Goal: Task Accomplishment & Management: Manage account settings

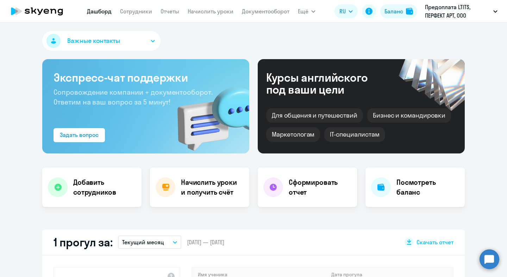
select select "30"
click at [152, 12] on nav "[PERSON_NAME] Отчеты Начислить уроки Документооборот" at bounding box center [188, 11] width 203 height 14
click at [145, 12] on link "Сотрудники" at bounding box center [136, 11] width 32 height 7
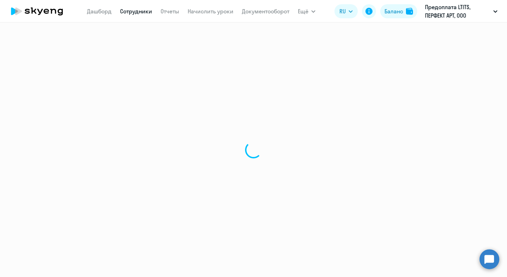
select select "30"
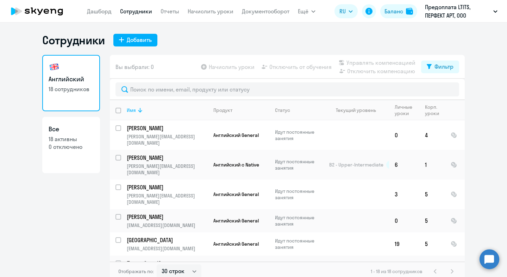
click at [142, 112] on div "Имя" at bounding box center [167, 110] width 81 height 6
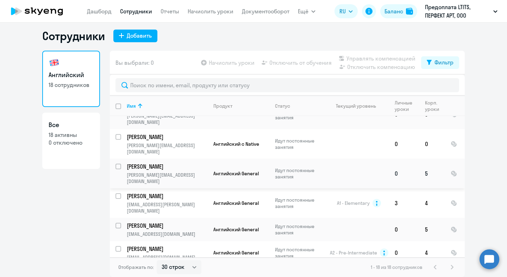
scroll to position [158, 0]
click at [169, 172] on p "[PERSON_NAME][EMAIL_ADDRESS][DOMAIN_NAME]" at bounding box center [167, 178] width 81 height 13
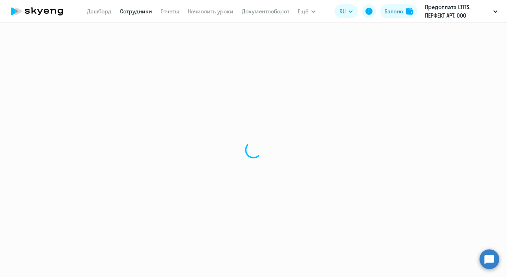
select select "english"
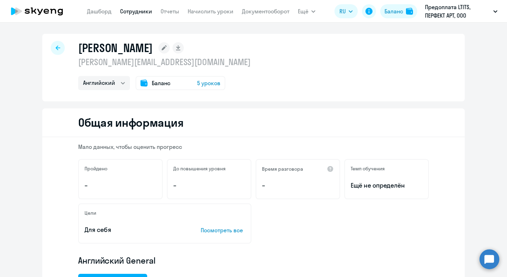
click at [197, 84] on span "5 уроков" at bounding box center [208, 83] width 23 height 8
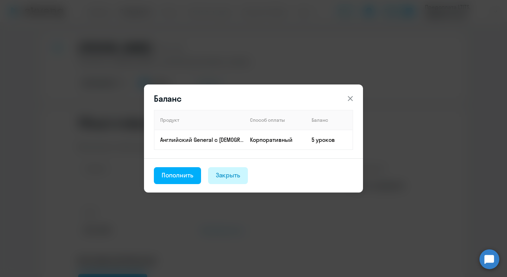
click at [236, 174] on div "Закрыть" at bounding box center [228, 175] width 25 height 9
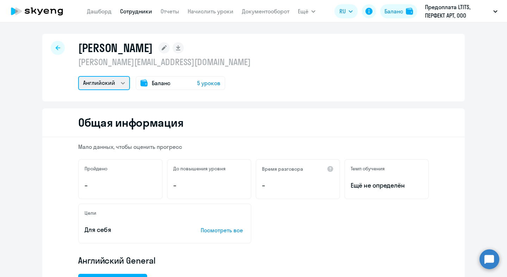
click at [78, 80] on select "Английский" at bounding box center [104, 83] width 52 height 14
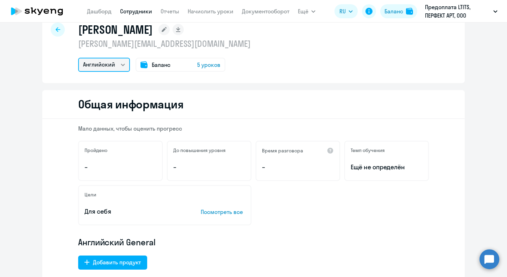
scroll to position [19, 0]
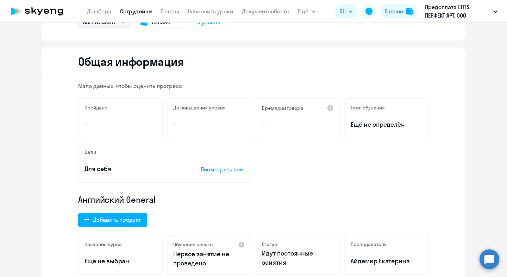
scroll to position [0, 0]
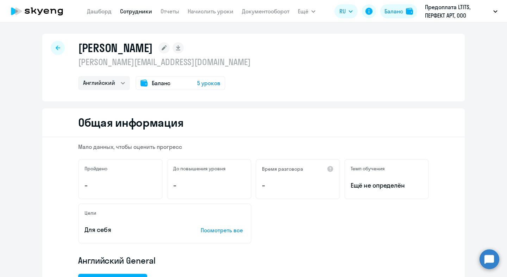
click at [486, 257] on circle at bounding box center [490, 259] width 20 height 20
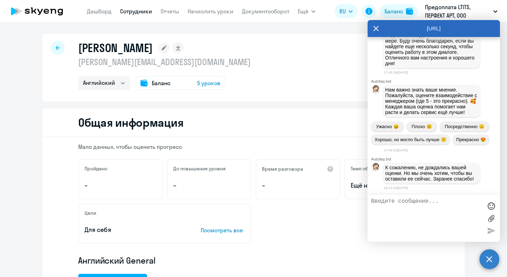
click at [429, 212] on textarea at bounding box center [426, 218] width 111 height 40
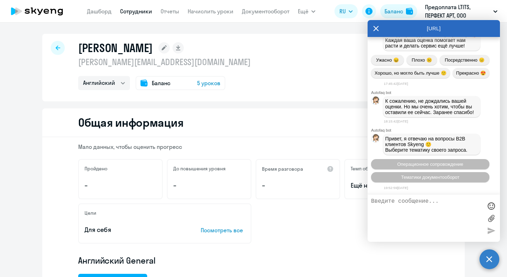
scroll to position [3536, 0]
click at [453, 166] on span "Операционное сопровождение" at bounding box center [430, 164] width 66 height 5
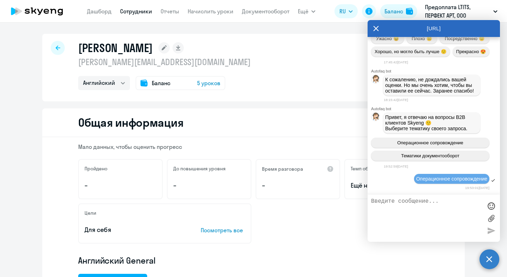
scroll to position [3615, 0]
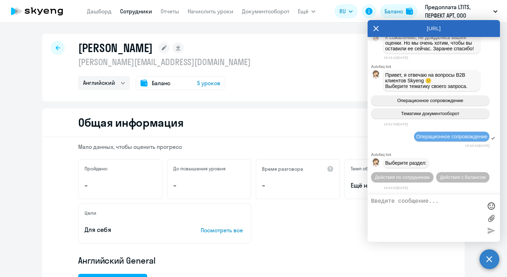
click at [403, 216] on textarea at bounding box center [426, 218] width 111 height 40
click at [451, 174] on button "Действия с балансом" at bounding box center [463, 177] width 53 height 10
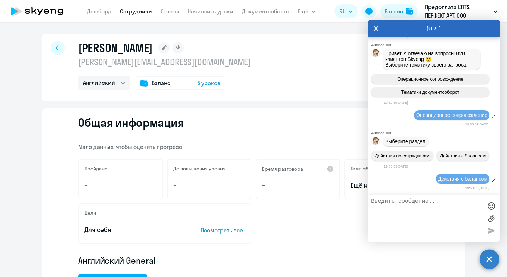
click at [412, 225] on textarea at bounding box center [426, 218] width 111 height 40
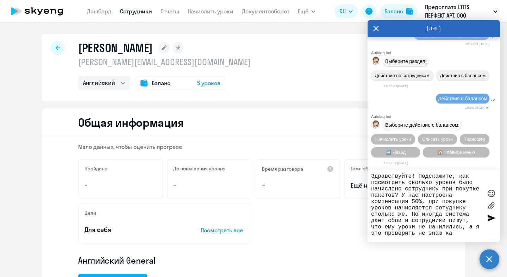
type textarea "Здравствуйте! Подскажите, как посмотреть сколько уроков было начислено сотрудни…"
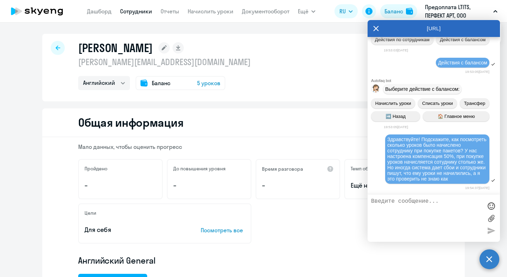
scroll to position [3882, 0]
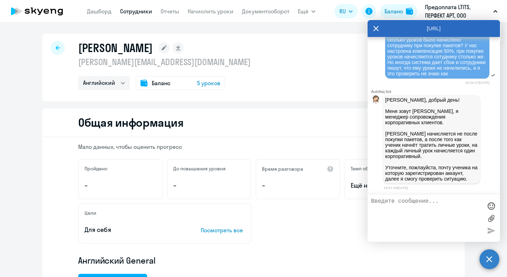
click at [435, 199] on textarea at bounding box center [426, 218] width 111 height 40
click at [81, 67] on p "[PERSON_NAME][EMAIL_ADDRESS][DOMAIN_NAME]" at bounding box center [164, 61] width 173 height 11
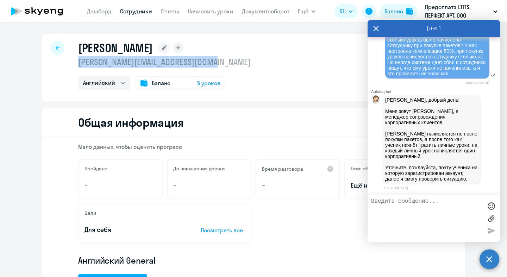
drag, startPoint x: 78, startPoint y: 64, endPoint x: 218, endPoint y: 58, distance: 140.7
click at [218, 58] on p "[PERSON_NAME][EMAIL_ADDRESS][DOMAIN_NAME]" at bounding box center [164, 61] width 173 height 11
copy p "[PERSON_NAME][EMAIL_ADDRESS][DOMAIN_NAME]"
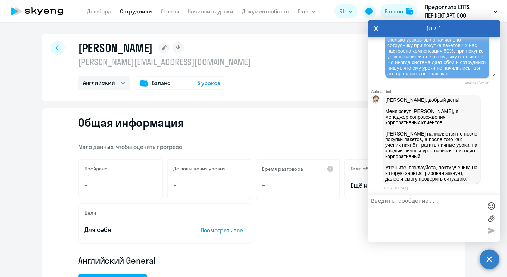
click at [437, 227] on textarea at bounding box center [426, 218] width 111 height 40
paste textarea "[PERSON_NAME][EMAIL_ADDRESS][DOMAIN_NAME]"
type textarea "[PERSON_NAME][EMAIL_ADDRESS][DOMAIN_NAME]"
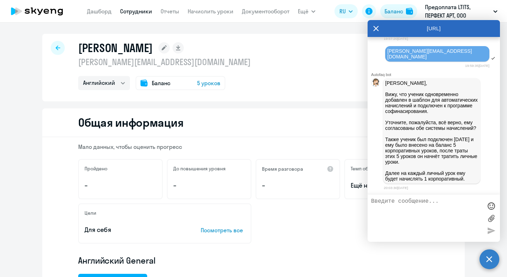
scroll to position [4046, 0]
click at [415, 215] on textarea at bounding box center [426, 218] width 111 height 40
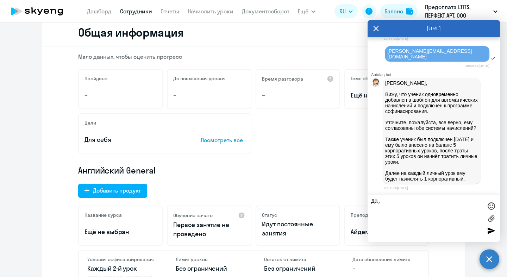
scroll to position [82, 0]
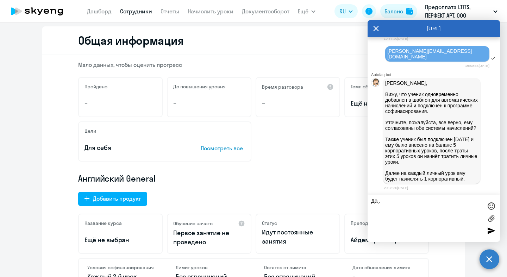
click at [417, 209] on textarea "Да," at bounding box center [426, 218] width 111 height 40
type textarea "Да, верно"
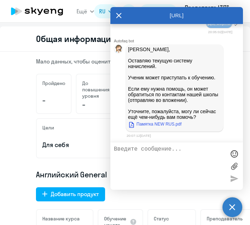
scroll to position [4223, 0]
click at [163, 124] on link "Памятка NEW RUS.pdf" at bounding box center [155, 124] width 54 height 8
click at [194, 88] on p "[PERSON_NAME], Оставляю текущую систему начислений. Ученик может приступать к о…" at bounding box center [174, 83] width 93 height 73
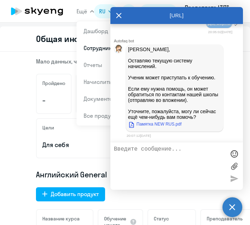
click at [161, 148] on textarea at bounding box center [169, 166] width 111 height 40
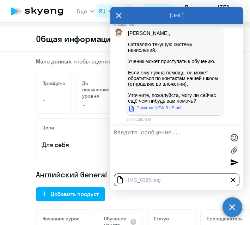
click at [162, 133] on textarea at bounding box center [169, 150] width 111 height 40
type textarea "Y"
type textarea "Посмотрите, пожалуйста"
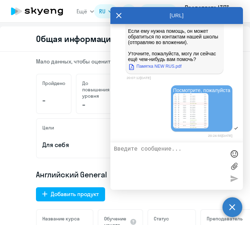
scroll to position [4264, 0]
click at [186, 118] on img at bounding box center [190, 110] width 35 height 35
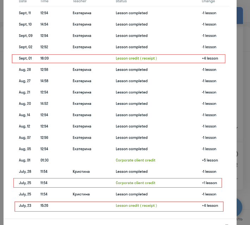
scroll to position [0, 0]
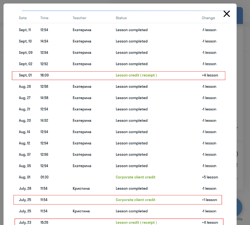
click at [230, 14] on icon "Close" at bounding box center [226, 13] width 11 height 11
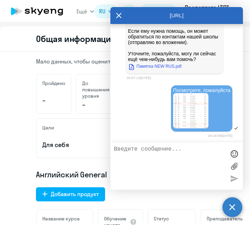
click at [127, 173] on textarea at bounding box center [169, 166] width 111 height 40
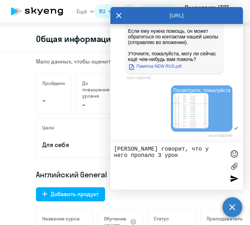
type textarea "[PERSON_NAME] говорит, что у него пропало 3 урока"
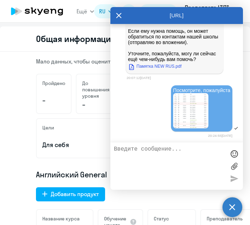
scroll to position [4309, 0]
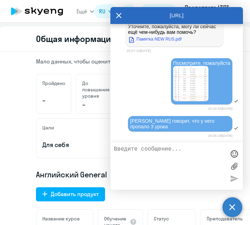
click at [181, 89] on img at bounding box center [190, 83] width 35 height 35
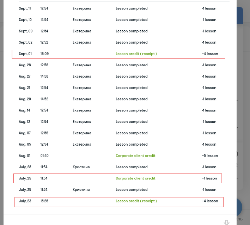
scroll to position [33, 0]
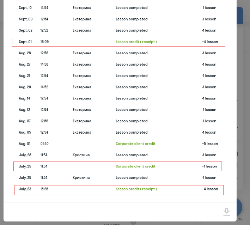
click at [133, 34] on img at bounding box center [120, 86] width 219 height 218
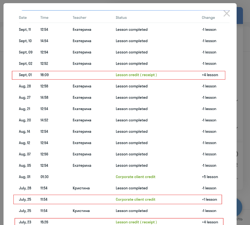
scroll to position [0, 0]
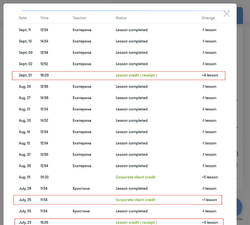
click at [240, 26] on div at bounding box center [125, 112] width 250 height 225
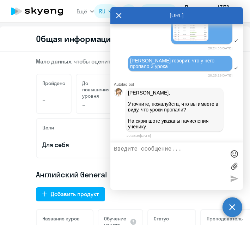
scroll to position [4373, 0]
click at [162, 152] on textarea at bounding box center [169, 166] width 111 height 40
click at [185, 157] on textarea at bounding box center [169, 166] width 111 height 40
click at [171, 153] on textarea at bounding box center [169, 166] width 111 height 40
click at [162, 160] on textarea at bounding box center [169, 166] width 111 height 40
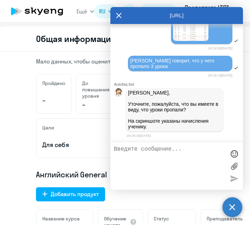
click at [193, 178] on textarea at bounding box center [169, 166] width 111 height 40
type textarea "М"
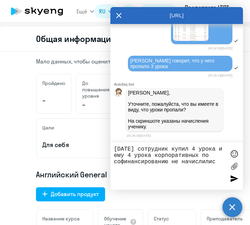
type textarea "[DATE] сотрудник купил 4 урока и ему 4 урока корпоративных по софинансированию …"
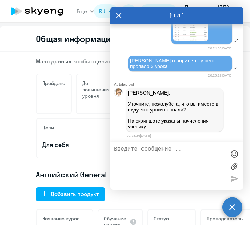
scroll to position [4407, 0]
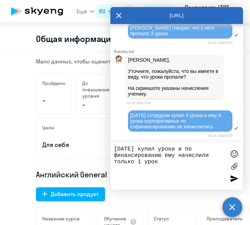
type textarea "[DATE] купил уроки и по финансированию ему начислили только 1 урок"
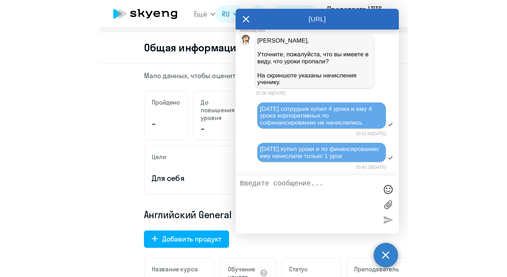
scroll to position [4541, 0]
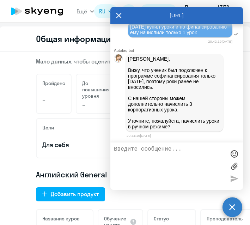
click at [186, 172] on textarea at bounding box center [169, 166] width 111 height 40
type textarea "Начилите, пожалуйста"
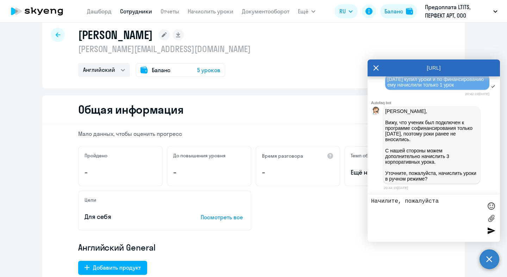
scroll to position [8, 0]
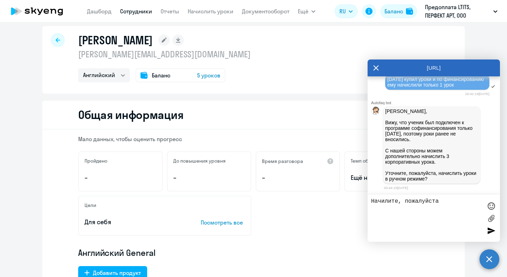
click at [200, 80] on div "Баланс 5 уроков" at bounding box center [181, 75] width 90 height 14
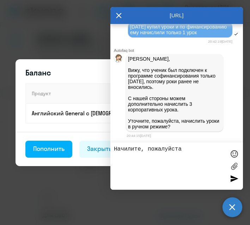
click at [67, 72] on header "Баланс" at bounding box center [125, 73] width 219 height 10
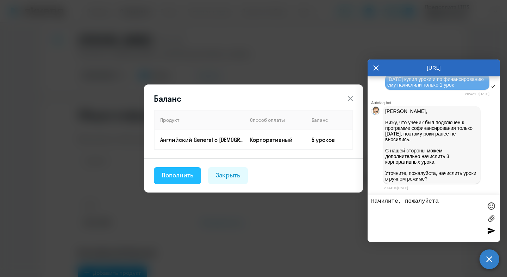
click at [177, 176] on div "Пополнить" at bounding box center [178, 175] width 32 height 9
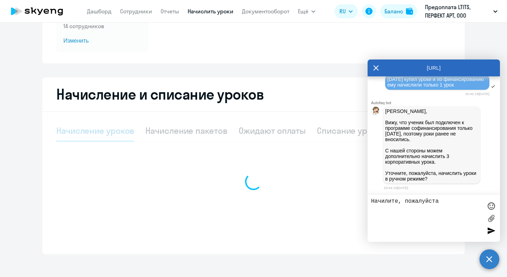
select select "10"
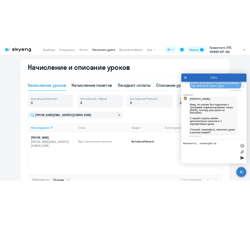
scroll to position [195, 0]
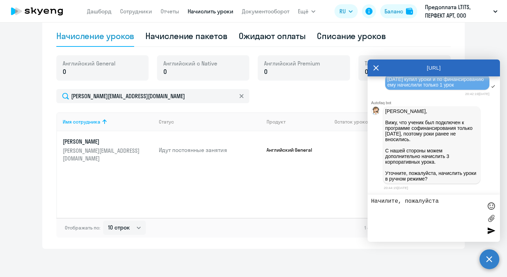
click at [377, 69] on icon at bounding box center [376, 68] width 5 height 5
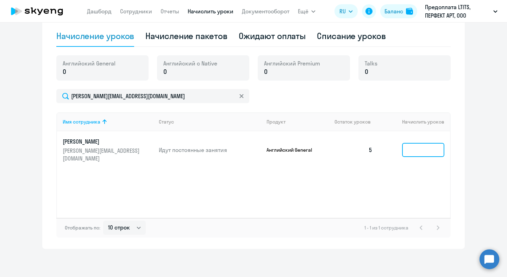
click at [405, 149] on input at bounding box center [423, 150] width 42 height 14
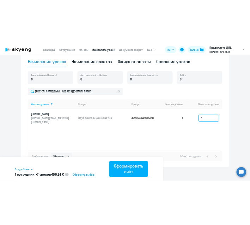
scroll to position [184, 0]
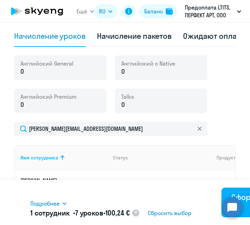
type input "7"
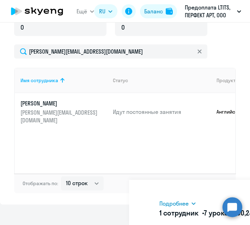
scroll to position [195, 0]
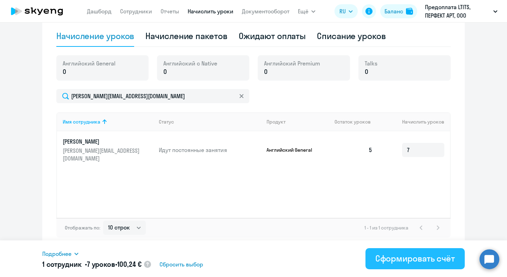
click at [405, 257] on div "Сформировать счёт" at bounding box center [416, 258] width 80 height 11
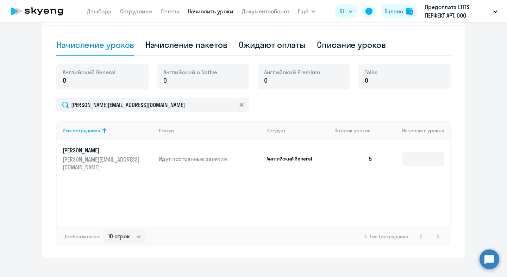
scroll to position [180, 0]
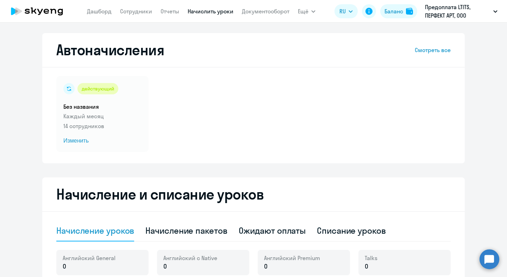
select select "10"
click at [175, 12] on link "Отчеты" at bounding box center [170, 11] width 19 height 7
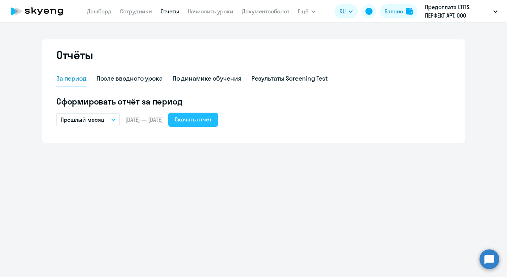
click at [189, 120] on button "Скачать отчёт" at bounding box center [193, 120] width 50 height 14
click at [106, 10] on link "Дашборд" at bounding box center [99, 11] width 25 height 7
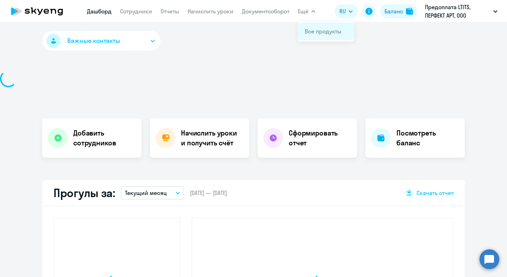
click at [311, 30] on link "Все продукты" at bounding box center [323, 31] width 37 height 7
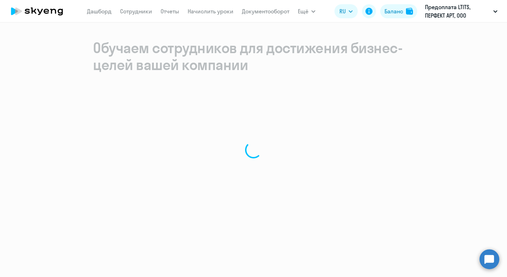
click at [54, 14] on icon at bounding box center [37, 11] width 62 height 18
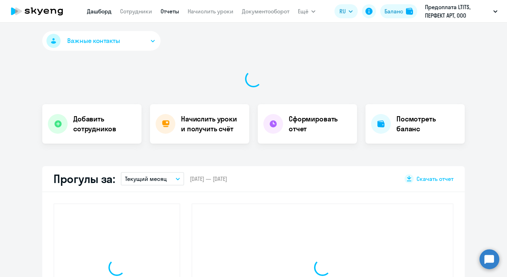
click at [174, 11] on link "Отчеты" at bounding box center [170, 11] width 19 height 7
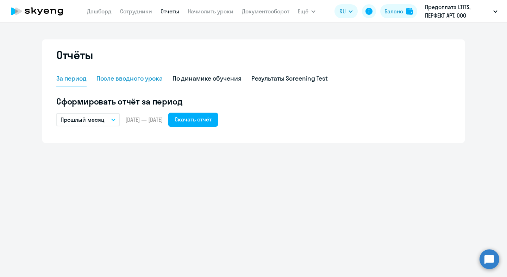
click at [151, 76] on div "После вводного урока" at bounding box center [130, 78] width 66 height 9
select select "10"
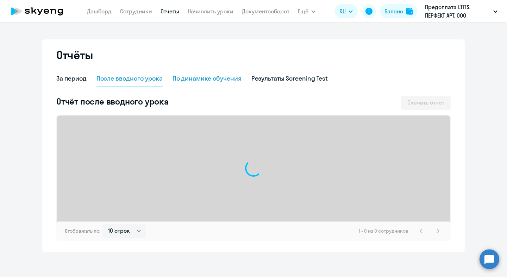
click at [195, 79] on div "По динамике обучения" at bounding box center [207, 78] width 69 height 9
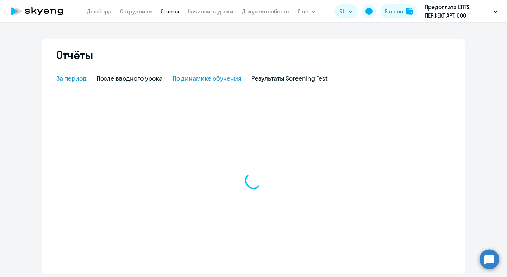
click at [72, 77] on div "За период" at bounding box center [71, 78] width 30 height 9
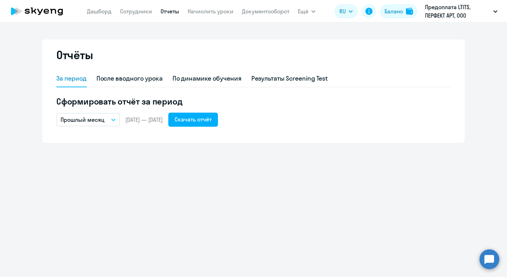
click at [219, 15] on app-menu-item-link "Начислить уроки" at bounding box center [211, 11] width 46 height 9
click at [219, 11] on link "Начислить уроки" at bounding box center [211, 11] width 46 height 7
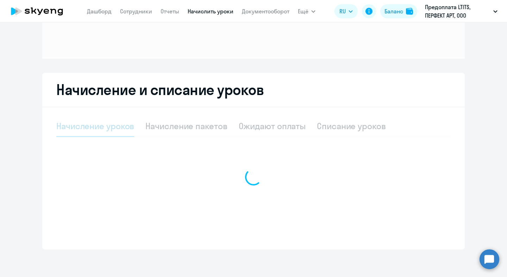
scroll to position [76, 0]
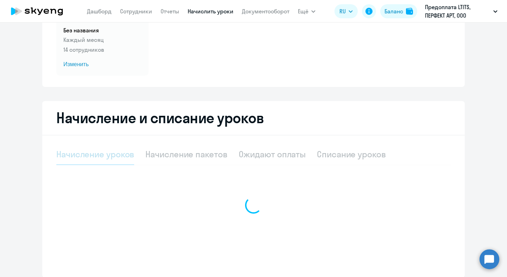
click at [424, 64] on div "действующий Без названия Каждый месяц 14 сотрудников Изменить" at bounding box center [253, 38] width 395 height 76
select select "10"
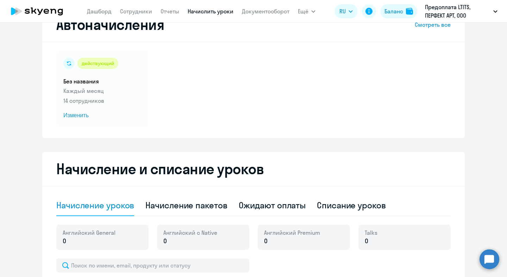
scroll to position [0, 0]
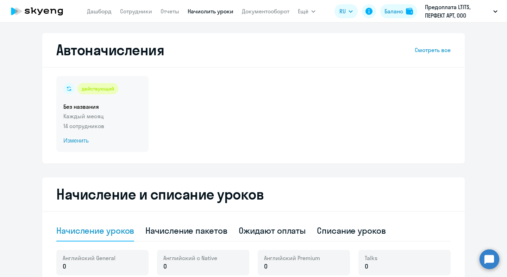
click at [103, 110] on h5 "Без названия" at bounding box center [102, 107] width 78 height 8
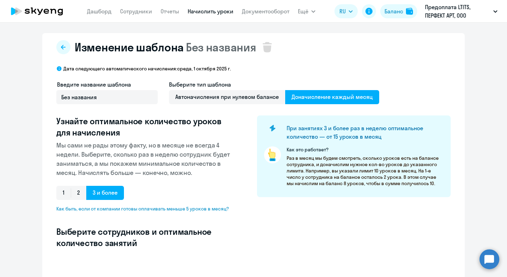
select select "10"
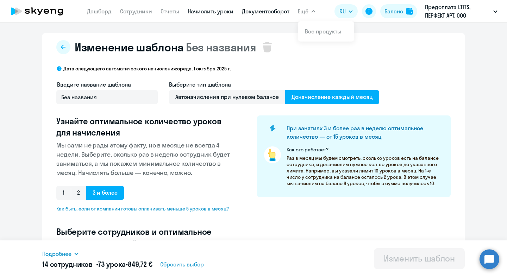
click at [288, 10] on link "Документооборот" at bounding box center [266, 11] width 48 height 7
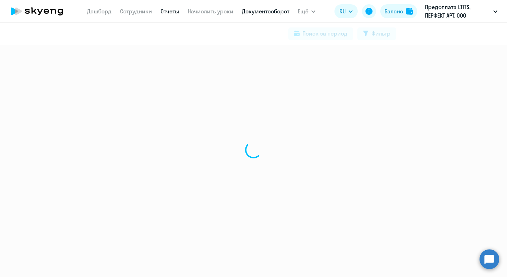
click at [172, 11] on link "Отчеты" at bounding box center [170, 11] width 19 height 7
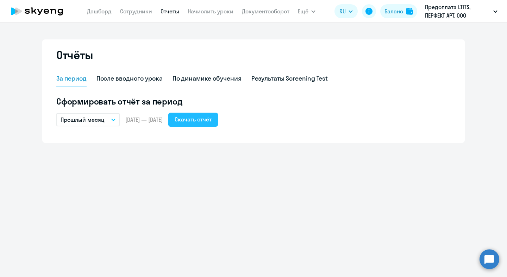
click at [206, 119] on div "Скачать отчёт" at bounding box center [193, 119] width 37 height 8
click at [256, 24] on div "Отчёты За период После вводного урока По динамике обучения Результаты Screening…" at bounding box center [253, 150] width 507 height 255
click at [302, 17] on button "Ещё" at bounding box center [307, 11] width 18 height 14
click at [309, 7] on button "Ещё" at bounding box center [307, 11] width 18 height 14
click at [316, 30] on link "Все продукты" at bounding box center [323, 31] width 37 height 7
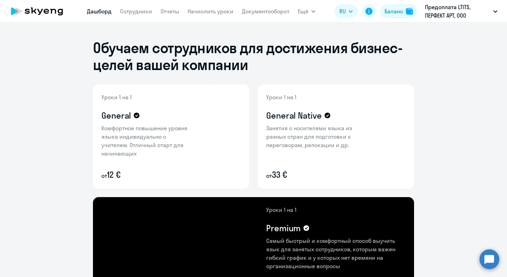
click at [104, 8] on link "Дашборд" at bounding box center [99, 11] width 25 height 7
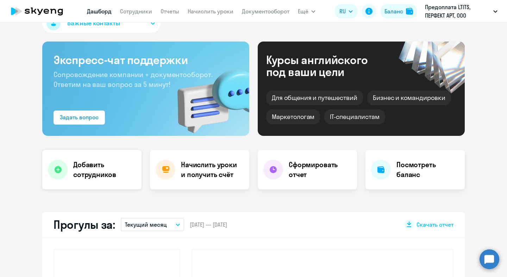
select select "30"
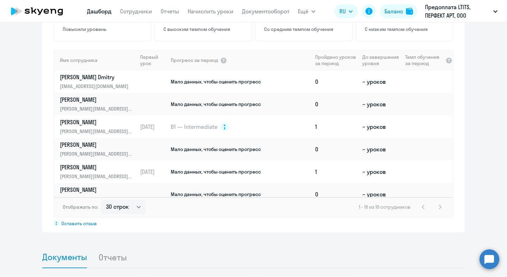
scroll to position [597, 0]
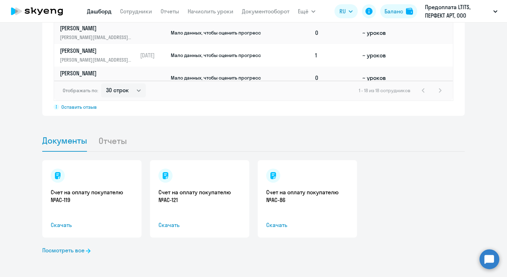
click at [111, 141] on li "Отчеты" at bounding box center [118, 140] width 40 height 21
click at [107, 141] on li "Отчеты" at bounding box center [118, 140] width 40 height 21
click at [52, 141] on span "Документы" at bounding box center [64, 140] width 45 height 11
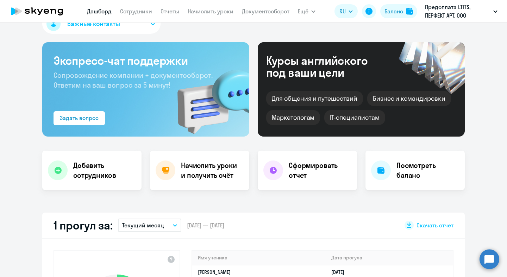
scroll to position [0, 0]
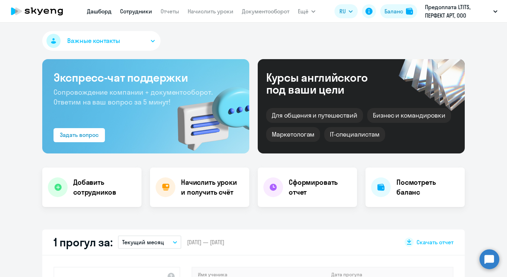
click at [135, 12] on link "Сотрудники" at bounding box center [136, 11] width 32 height 7
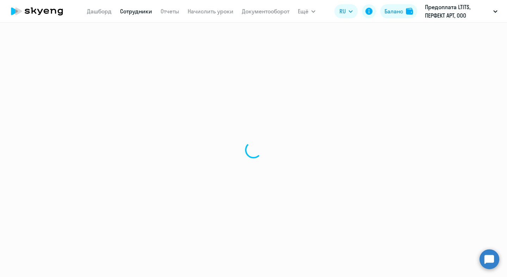
select select "30"
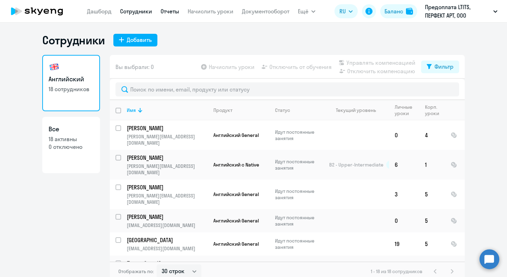
click at [174, 10] on link "Отчеты" at bounding box center [170, 11] width 19 height 7
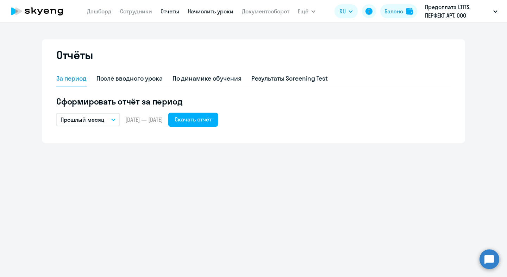
click at [210, 13] on link "Начислить уроки" at bounding box center [211, 11] width 46 height 7
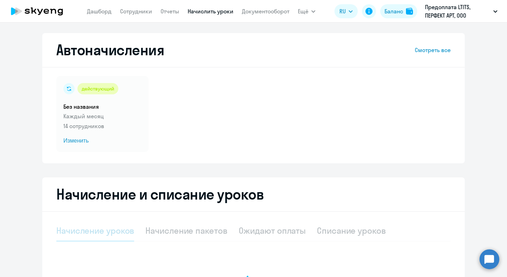
select select "10"
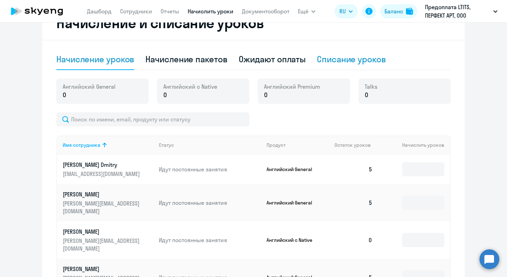
scroll to position [166, 0]
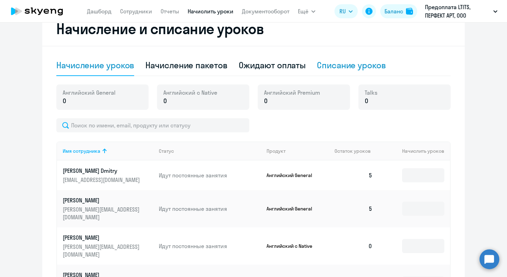
click at [330, 65] on div "Списание уроков" at bounding box center [351, 65] width 69 height 11
select select "10"
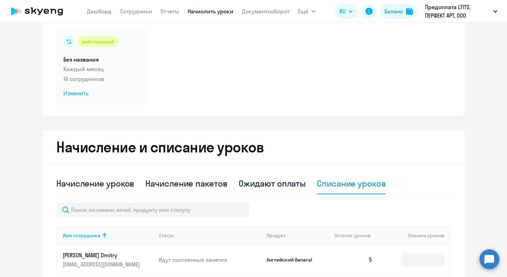
scroll to position [72, 0]
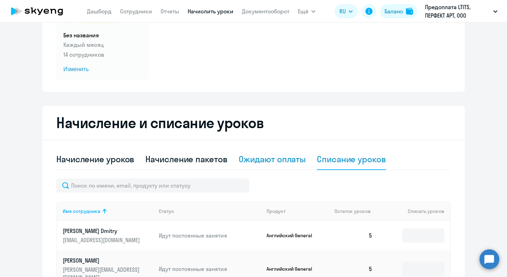
click at [268, 158] on div "Ожидают оплаты" at bounding box center [272, 159] width 67 height 11
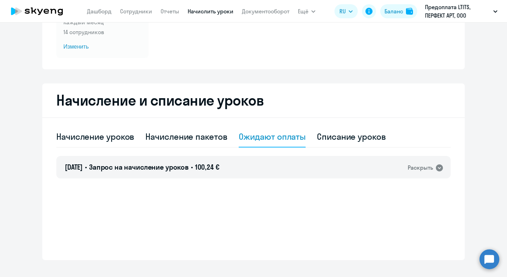
scroll to position [105, 0]
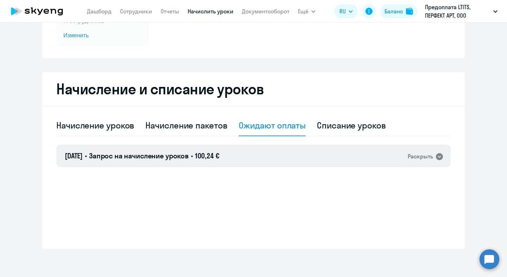
click at [417, 156] on div "Раскрыть" at bounding box center [420, 156] width 25 height 9
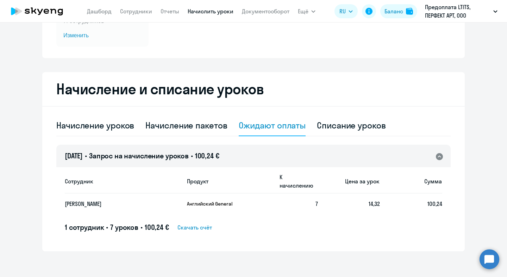
click at [205, 223] on span "Скачать счёт" at bounding box center [195, 227] width 35 height 8
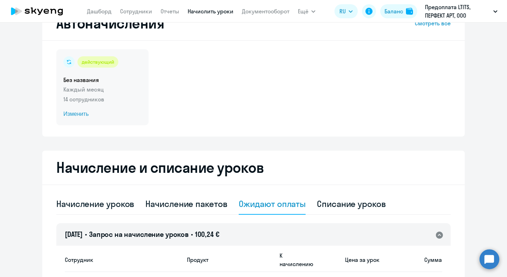
scroll to position [0, 0]
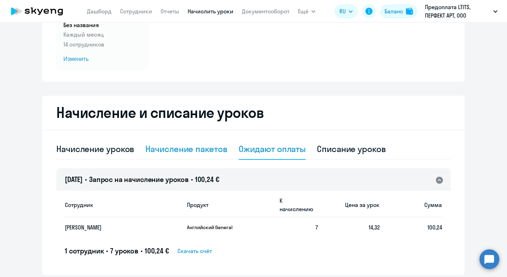
click at [207, 149] on div "Начисление пакетов" at bounding box center [187, 148] width 82 height 11
select select "10"
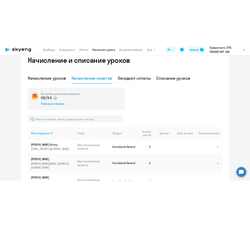
scroll to position [100, 0]
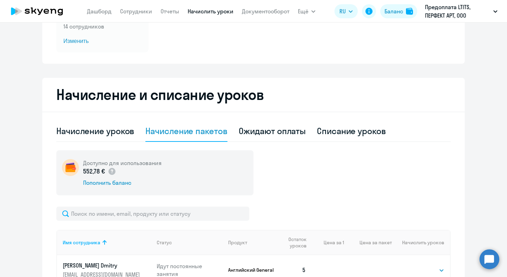
drag, startPoint x: 80, startPoint y: 173, endPoint x: 103, endPoint y: 174, distance: 23.6
click at [103, 174] on div "Доступно для использования 552,78 € Пополнить баланс" at bounding box center [154, 172] width 197 height 45
copy p "552,78 €"
click at [118, 186] on div "Пополнить баланс" at bounding box center [122, 183] width 79 height 8
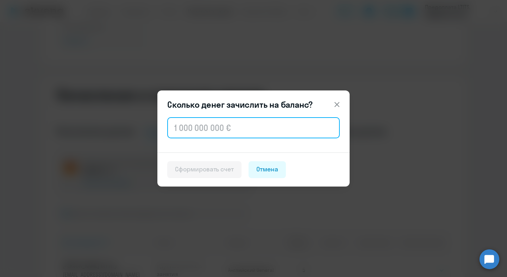
click at [248, 132] on input "text" at bounding box center [253, 127] width 173 height 21
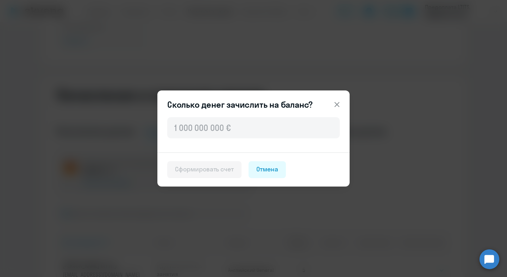
drag, startPoint x: 332, startPoint y: 104, endPoint x: 326, endPoint y: 91, distance: 14.0
click at [333, 104] on button at bounding box center [337, 105] width 14 height 14
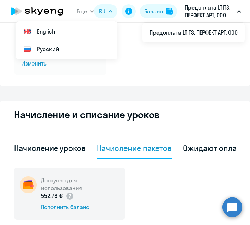
scroll to position [28, 0]
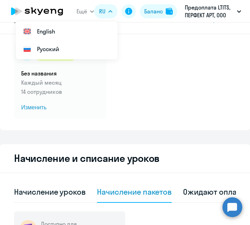
click at [167, 86] on div "действующий Без названия Каждый месяц 14 сотрудников Изменить" at bounding box center [125, 81] width 222 height 76
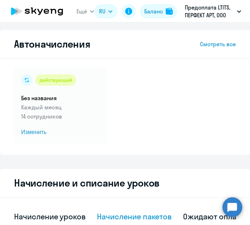
scroll to position [0, 0]
